Goal: Navigation & Orientation: Find specific page/section

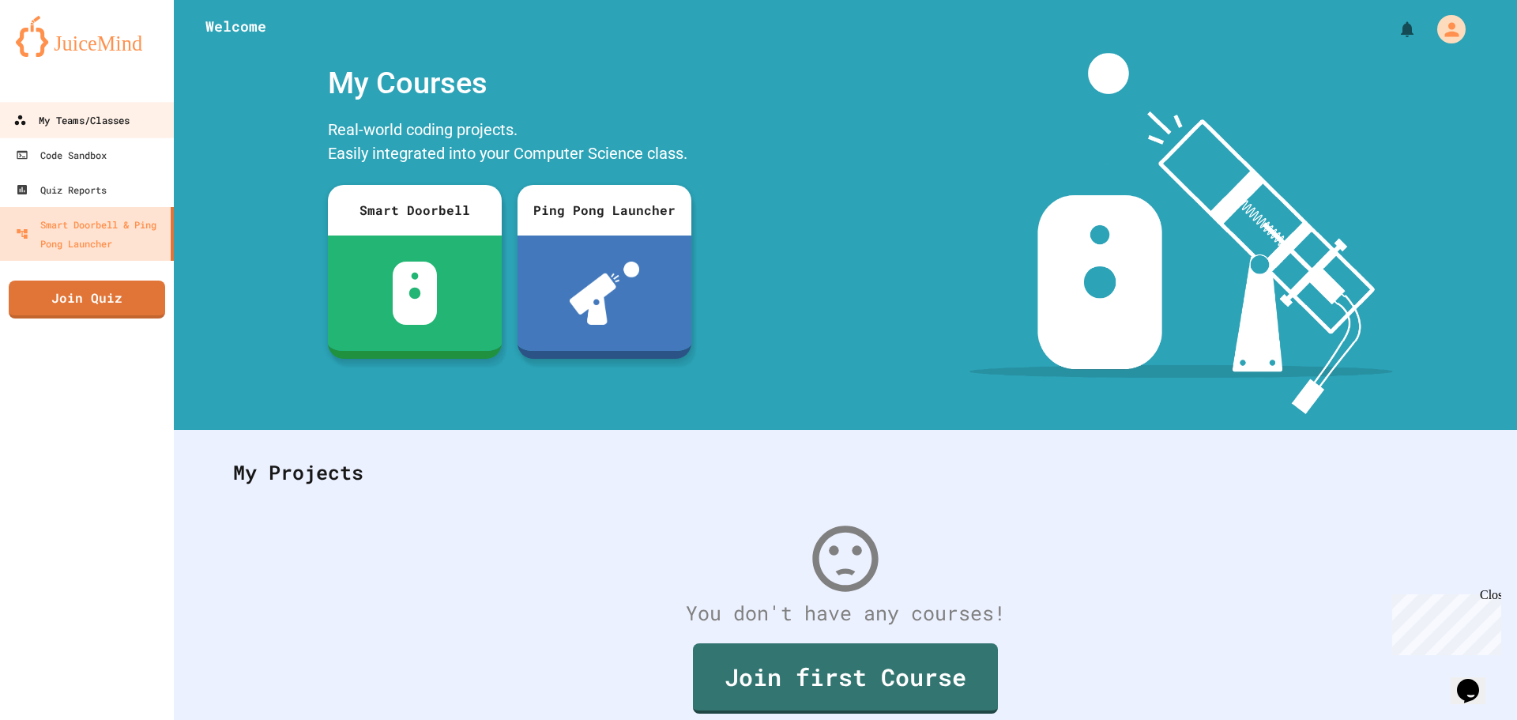
click at [47, 115] on div "My Teams/Classes" at bounding box center [71, 121] width 116 height 20
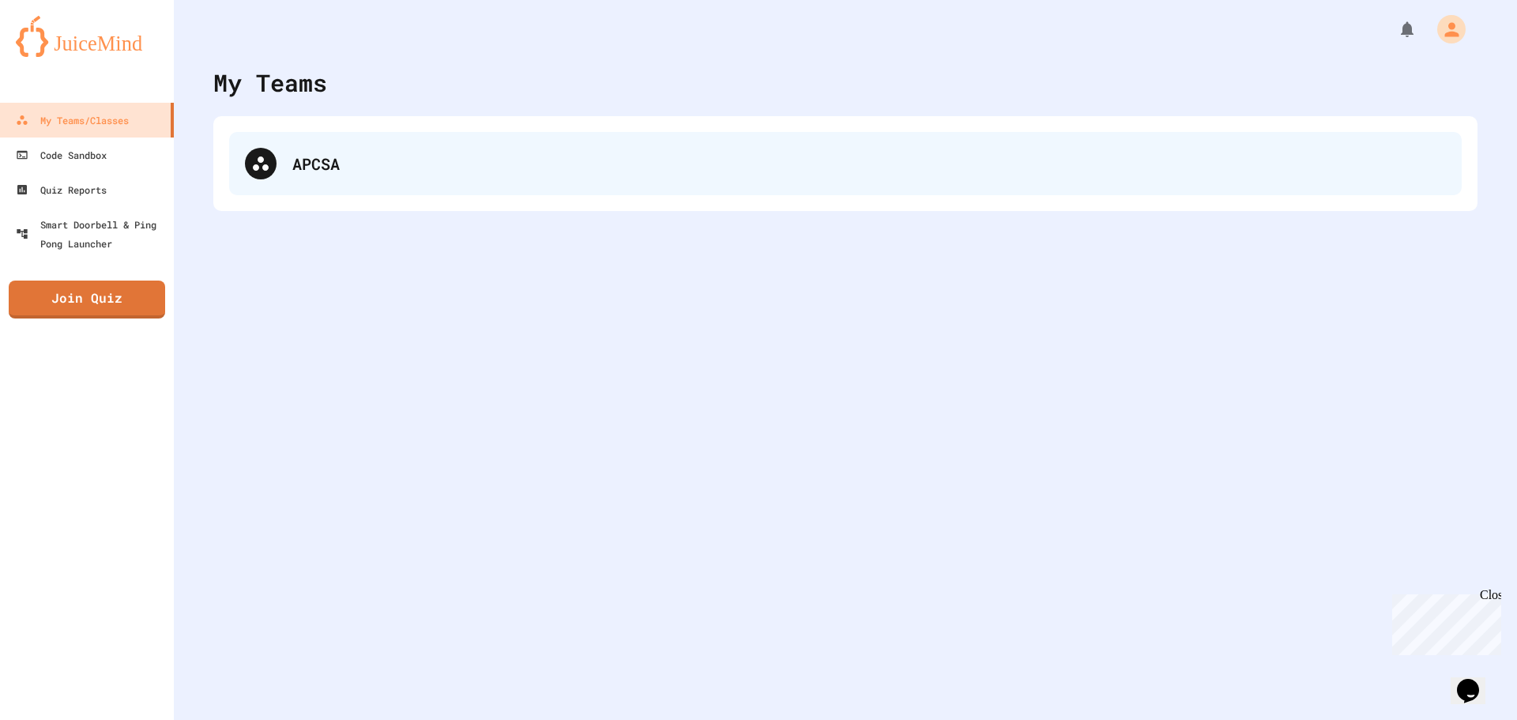
click at [390, 190] on div "APCSA" at bounding box center [845, 163] width 1232 height 63
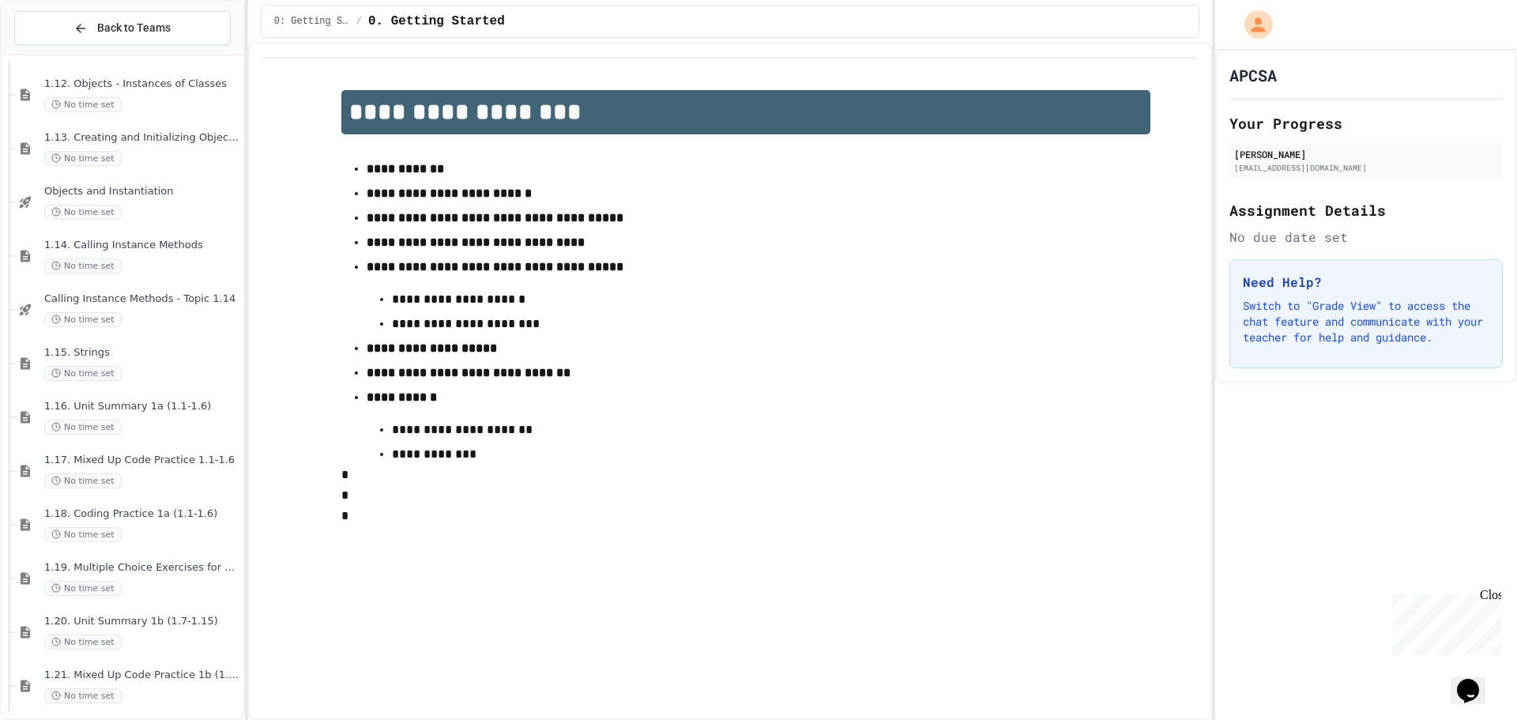
scroll to position [1498, 0]
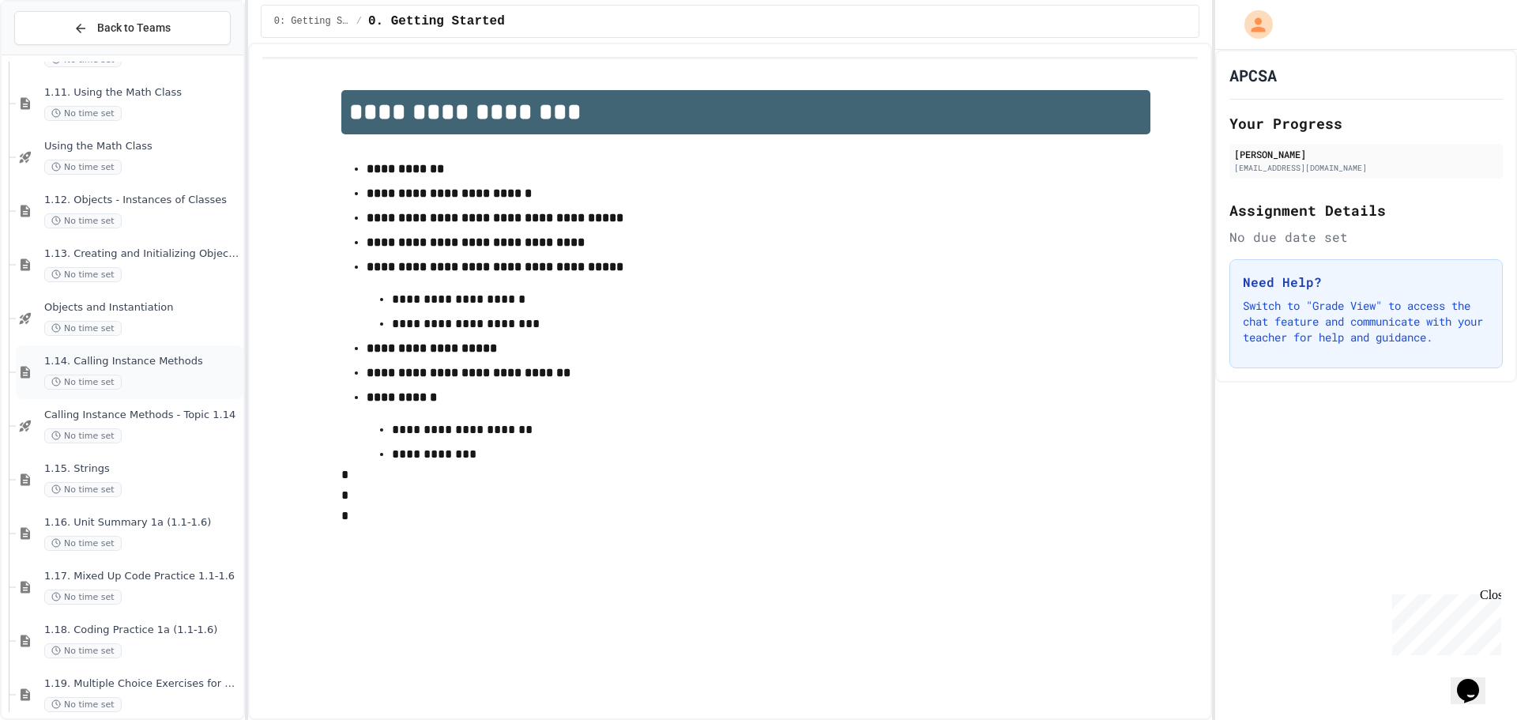
click at [135, 379] on div "No time set" at bounding box center [142, 381] width 196 height 15
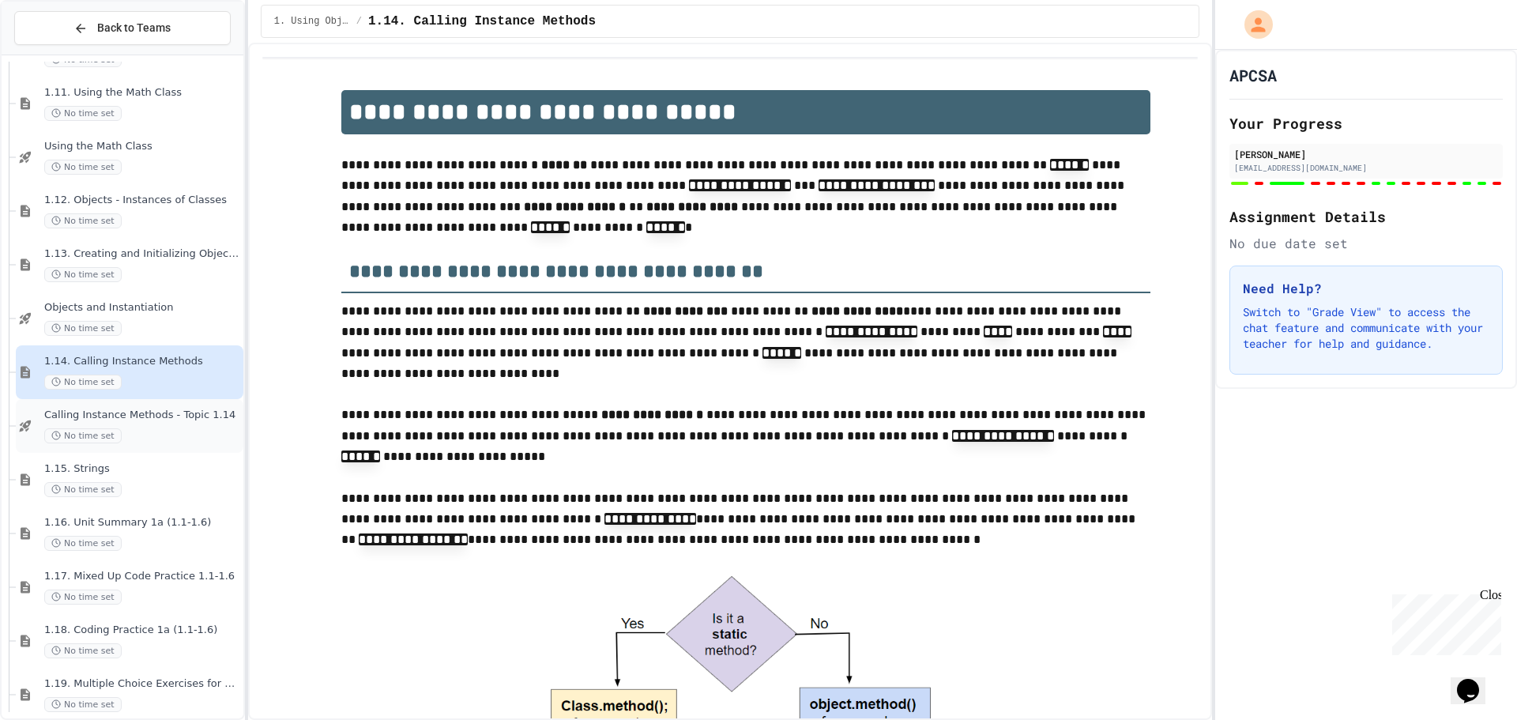
click at [165, 425] on div "Calling Instance Methods - Topic 1.14 No time set" at bounding box center [142, 425] width 196 height 35
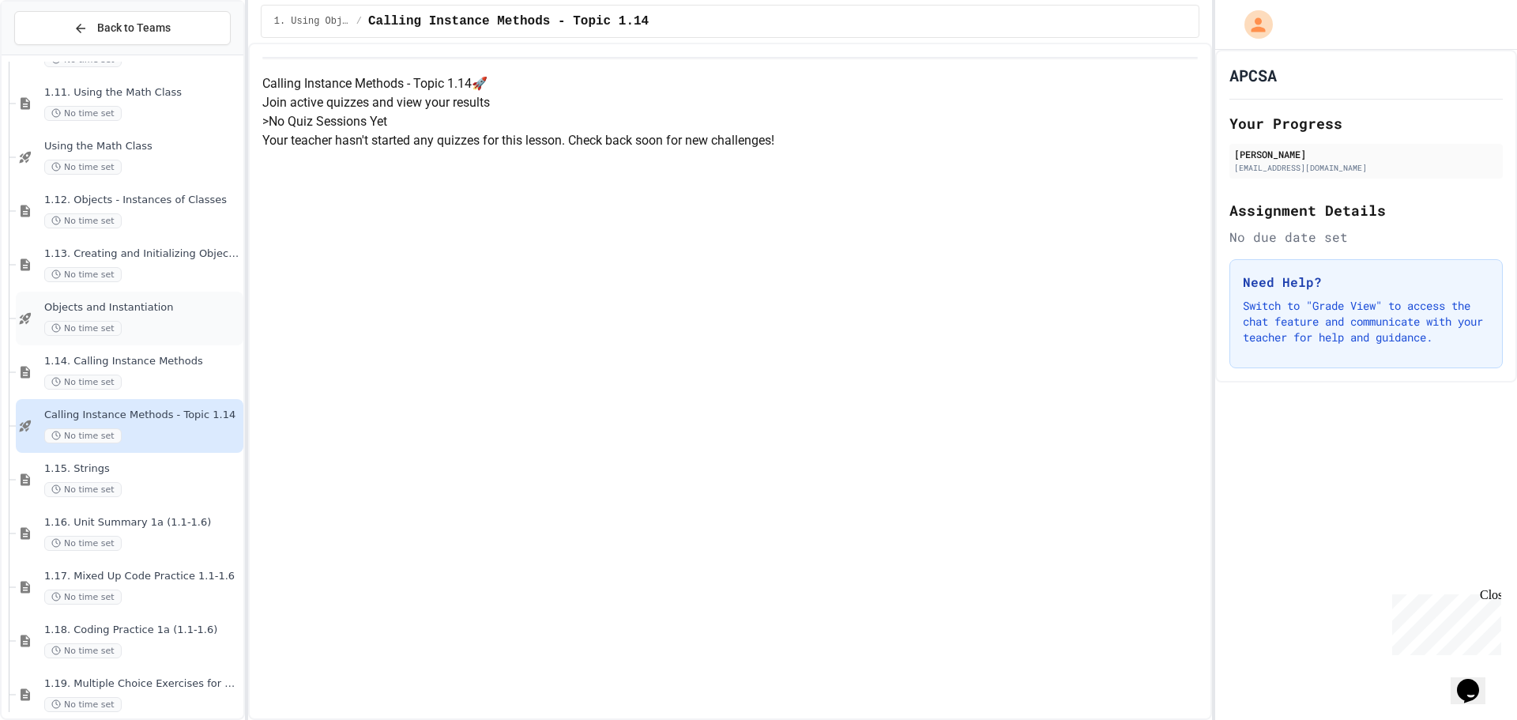
click at [131, 340] on div "Objects and Instantiation No time set" at bounding box center [129, 318] width 227 height 54
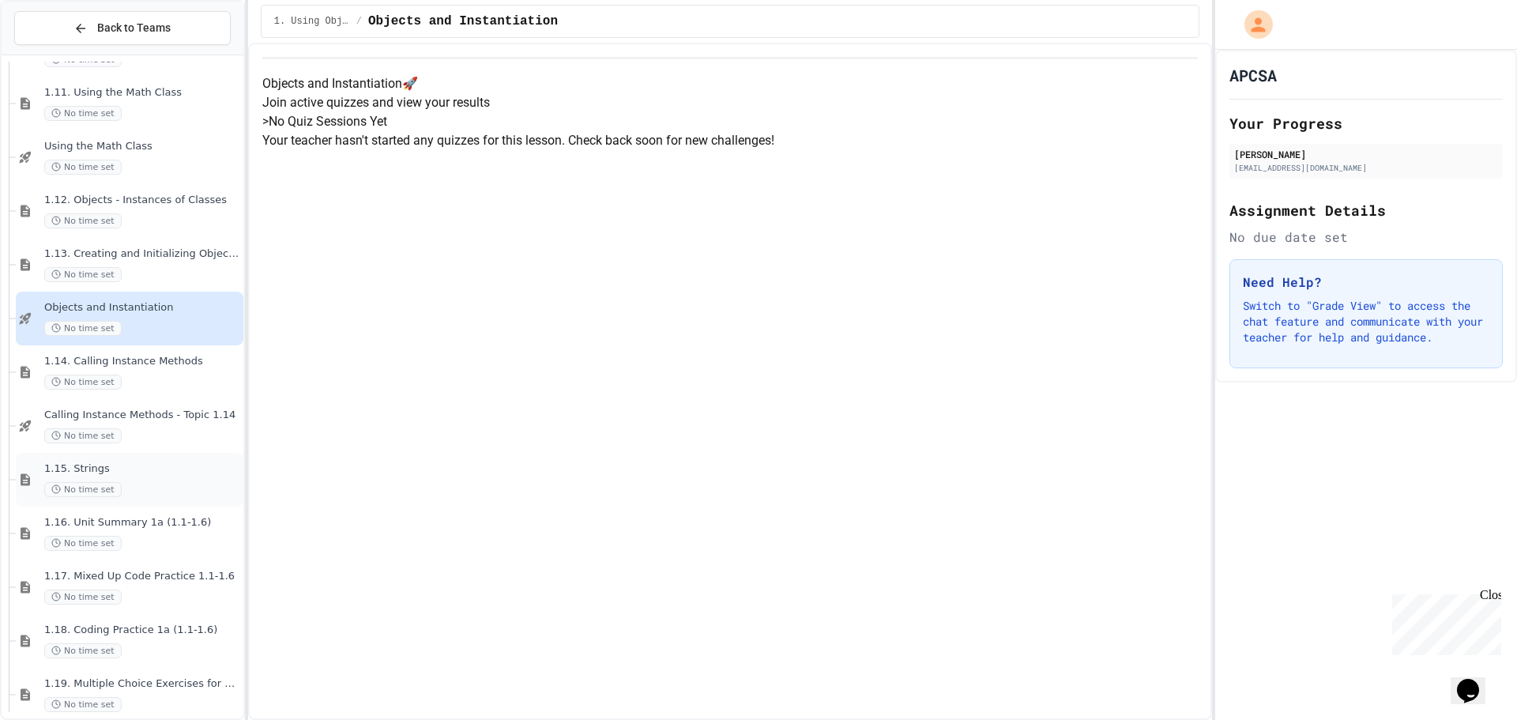
click at [153, 482] on div "No time set" at bounding box center [142, 489] width 196 height 15
